Goal: Task Accomplishment & Management: Use online tool/utility

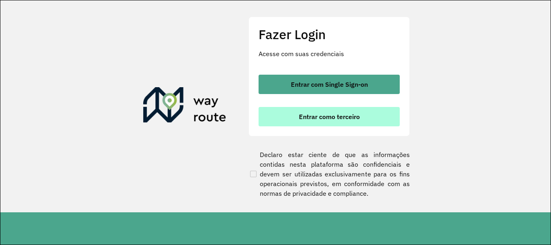
click at [339, 114] on span "Entrar como terceiro" at bounding box center [329, 116] width 61 height 6
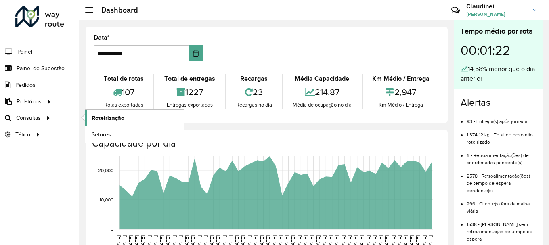
click at [105, 118] on span "Roteirização" at bounding box center [108, 118] width 33 height 8
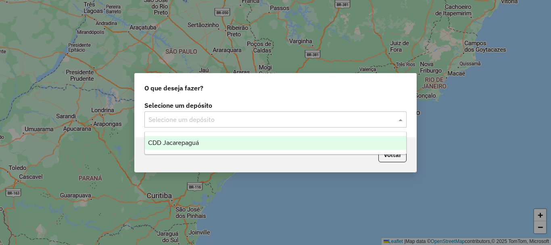
click at [399, 122] on span at bounding box center [402, 120] width 10 height 10
click at [179, 145] on span "CDD Jacarepaguá" at bounding box center [173, 142] width 51 height 7
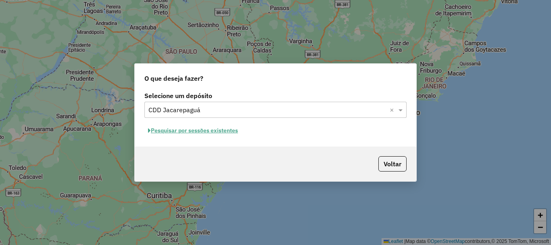
click at [220, 133] on button "Pesquisar por sessões existentes" at bounding box center [192, 130] width 97 height 13
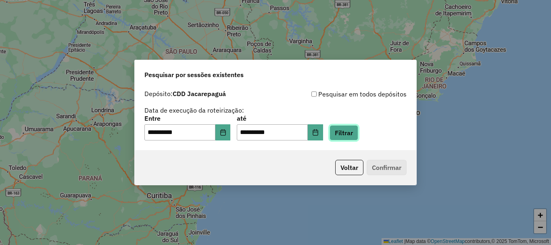
click at [356, 135] on button "Filtrar" at bounding box center [344, 132] width 29 height 15
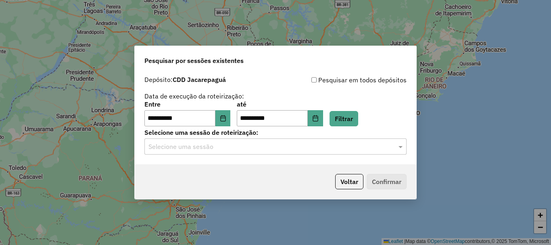
click at [348, 148] on input "text" at bounding box center [267, 147] width 238 height 10
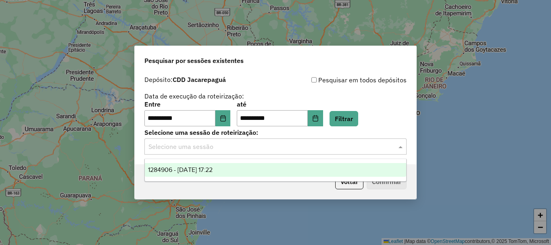
click at [233, 171] on div "1284906 - [DATE] 17:22" at bounding box center [275, 170] width 261 height 14
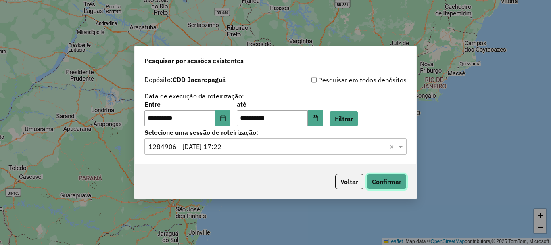
click at [392, 179] on button "Confirmar" at bounding box center [387, 181] width 40 height 15
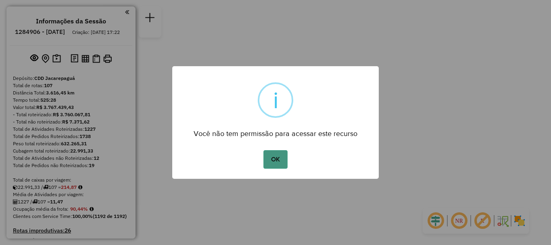
click at [273, 166] on button "OK" at bounding box center [275, 159] width 24 height 19
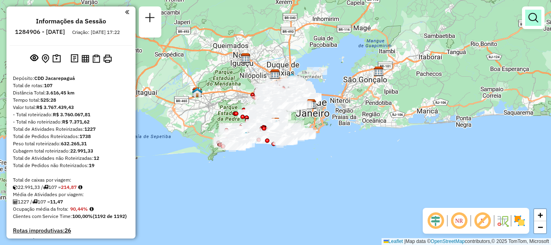
scroll to position [1760, 0]
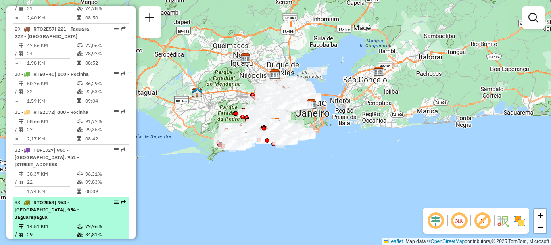
click at [121, 200] on em at bounding box center [123, 202] width 5 height 5
select select "**********"
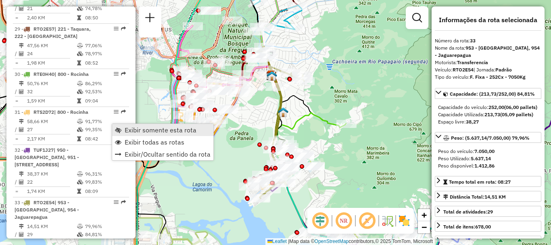
click at [136, 128] on span "Exibir somente esta rota" at bounding box center [161, 130] width 72 height 6
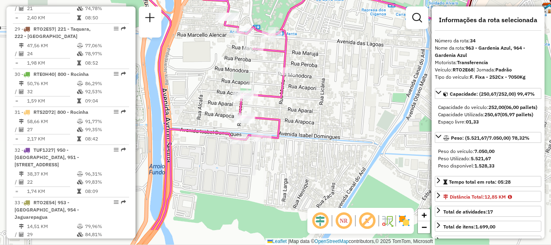
drag, startPoint x: 343, startPoint y: 134, endPoint x: 331, endPoint y: 94, distance: 41.0
click at [331, 94] on div "Janela de atendimento Grade de atendimento Capacidade Transportadoras Veículos …" at bounding box center [275, 122] width 551 height 245
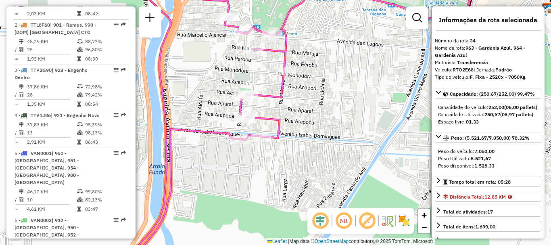
scroll to position [1708, 0]
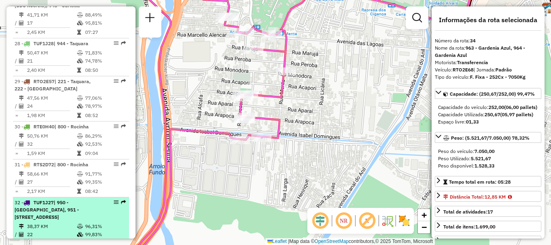
click at [122, 200] on em at bounding box center [123, 202] width 5 height 5
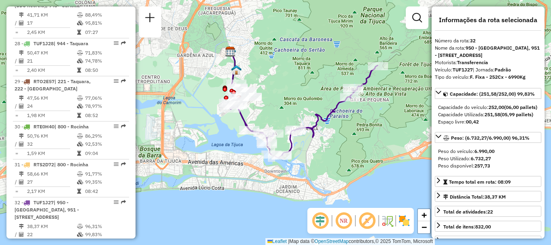
scroll to position [1136, 0]
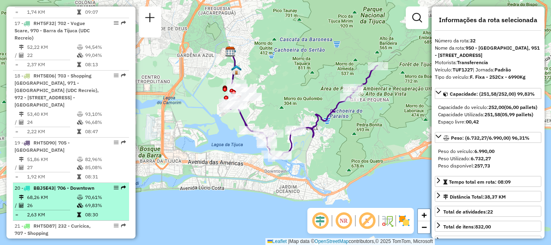
click at [63, 193] on td "68,26 KM" at bounding box center [52, 197] width 50 height 8
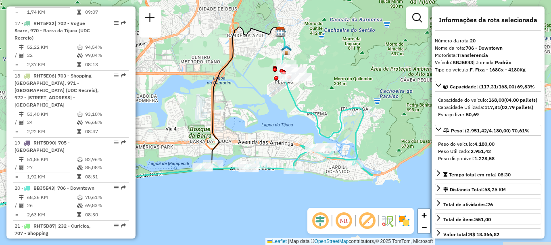
drag, startPoint x: 374, startPoint y: 155, endPoint x: 252, endPoint y: 155, distance: 121.8
click at [252, 155] on div "Janela de atendimento Grade de atendimento Capacidade Transportadoras Veículos …" at bounding box center [275, 122] width 551 height 245
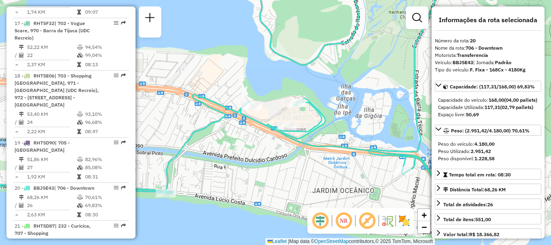
drag, startPoint x: 234, startPoint y: 127, endPoint x: 249, endPoint y: 148, distance: 25.9
click at [249, 148] on div "Janela de atendimento Grade de atendimento Capacidade Transportadoras Veículos …" at bounding box center [275, 122] width 551 height 245
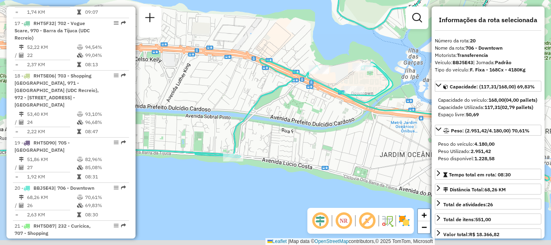
drag, startPoint x: 226, startPoint y: 159, endPoint x: 278, endPoint y: 117, distance: 66.8
click at [278, 117] on div "Janela de atendimento Grade de atendimento Capacidade Transportadoras Veículos …" at bounding box center [275, 122] width 551 height 245
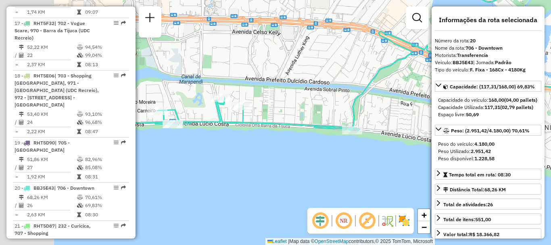
drag, startPoint x: 165, startPoint y: 150, endPoint x: 281, endPoint y: 119, distance: 119.8
click at [284, 123] on icon at bounding box center [366, 92] width 605 height 122
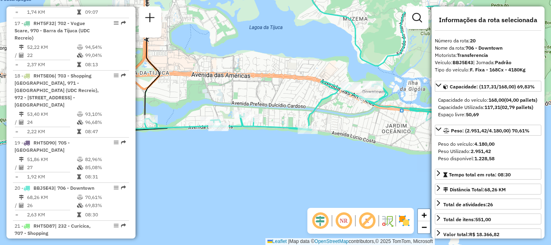
drag, startPoint x: 295, startPoint y: 116, endPoint x: 278, endPoint y: 128, distance: 20.8
click at [276, 130] on div "Janela de atendimento Grade de atendimento Capacidade Transportadoras Veículos …" at bounding box center [275, 122] width 551 height 245
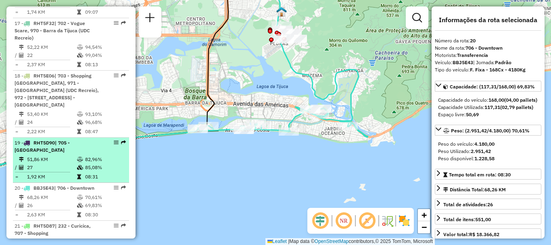
click at [61, 163] on td "27" at bounding box center [52, 167] width 50 height 8
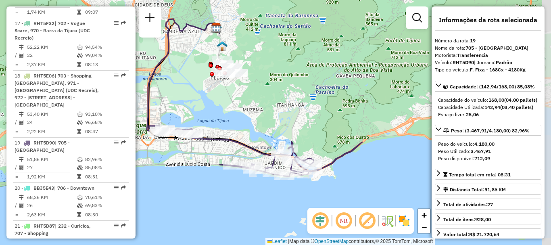
drag, startPoint x: 274, startPoint y: 183, endPoint x: 220, endPoint y: 159, distance: 59.6
click at [253, 158] on div "Janela de atendimento Grade de atendimento Capacidade Transportadoras Veículos …" at bounding box center [275, 122] width 551 height 245
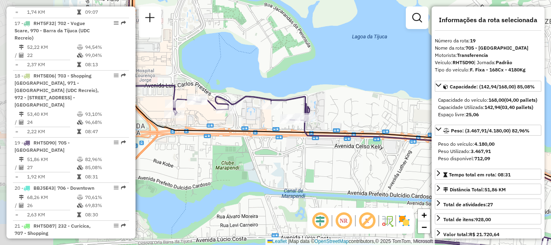
drag, startPoint x: 189, startPoint y: 151, endPoint x: 250, endPoint y: 153, distance: 61.3
click at [250, 153] on div "Janela de atendimento Grade de atendimento Capacidade Transportadoras Veículos …" at bounding box center [275, 122] width 551 height 245
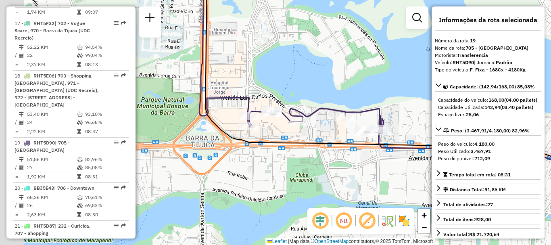
drag, startPoint x: 190, startPoint y: 136, endPoint x: 255, endPoint y: 146, distance: 66.5
click at [255, 146] on icon at bounding box center [442, 98] width 475 height 222
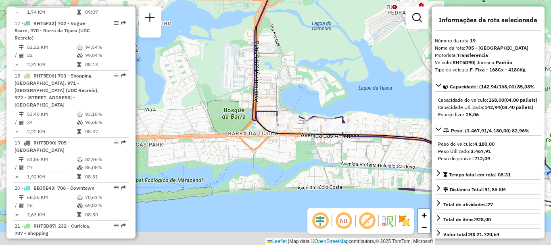
drag, startPoint x: 336, startPoint y: 170, endPoint x: 305, endPoint y: 144, distance: 40.7
click at [305, 144] on div "Janela de atendimento Grade de atendimento Capacidade Transportadoras Veículos …" at bounding box center [275, 122] width 551 height 245
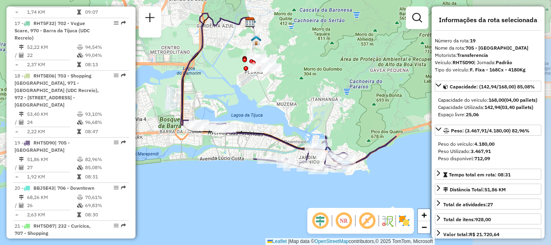
drag, startPoint x: 321, startPoint y: 148, endPoint x: 236, endPoint y: 148, distance: 85.1
click at [236, 148] on div "Janela de atendimento Grade de atendimento Capacidade Transportadoras Veículos …" at bounding box center [275, 122] width 551 height 245
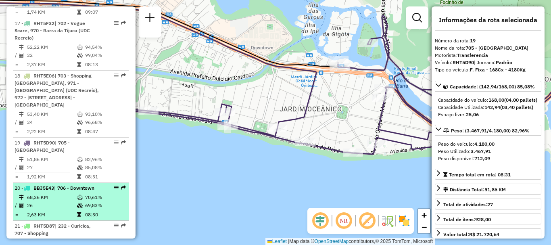
scroll to position [1177, 0]
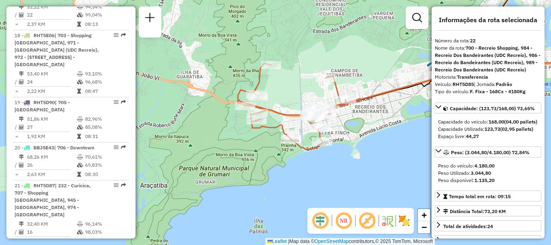
drag, startPoint x: 242, startPoint y: 157, endPoint x: 397, endPoint y: 92, distance: 168.7
click at [405, 91] on icon at bounding box center [487, 31] width 370 height 175
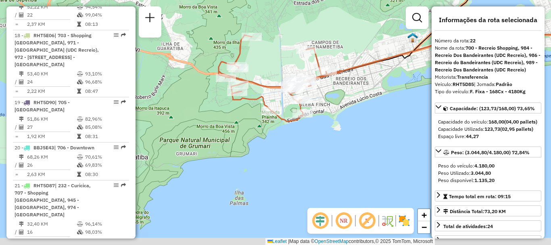
drag, startPoint x: 221, startPoint y: 161, endPoint x: 381, endPoint y: 54, distance: 191.7
click at [381, 54] on icon at bounding box center [467, 2] width 370 height 175
